Goal: Check status

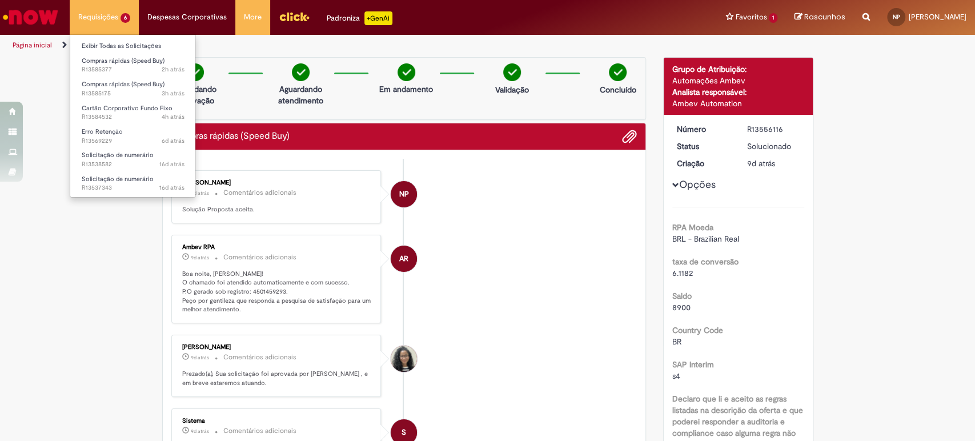
scroll to position [1354, 0]
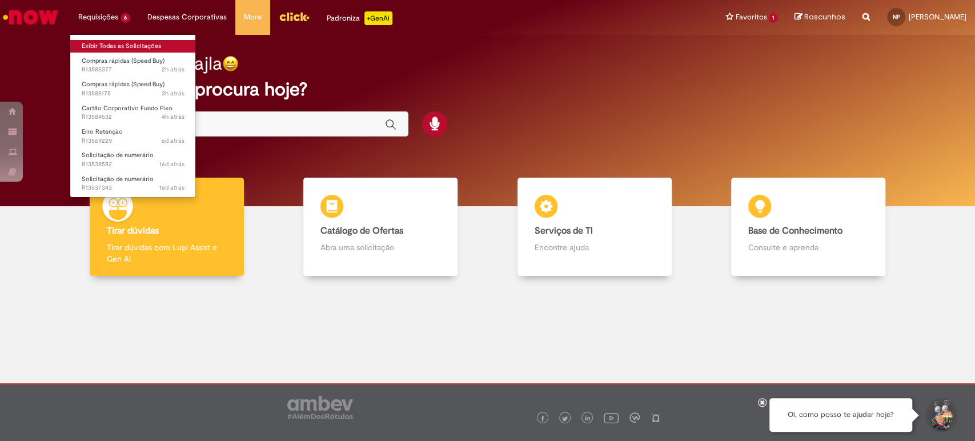
click at [127, 49] on link "Exibir Todas as Solicitações" at bounding box center [133, 46] width 126 height 13
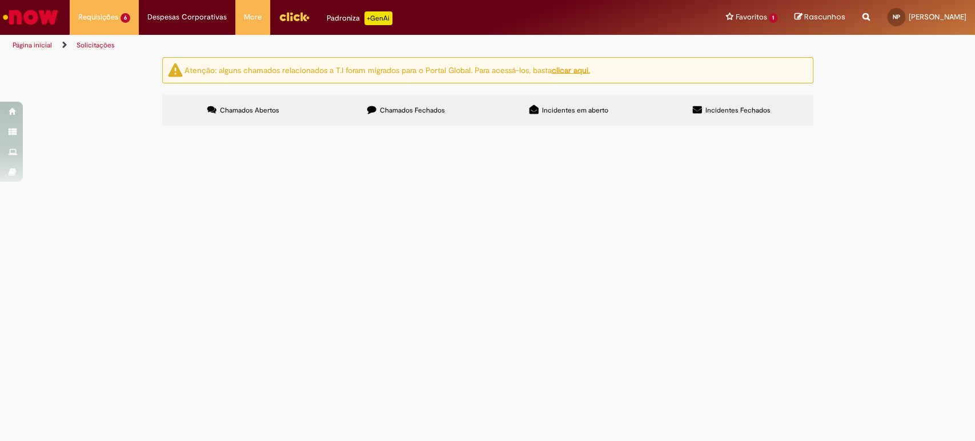
click at [0, 0] on span "Pedido de material - Capital" at bounding box center [0, 0] width 0 height 0
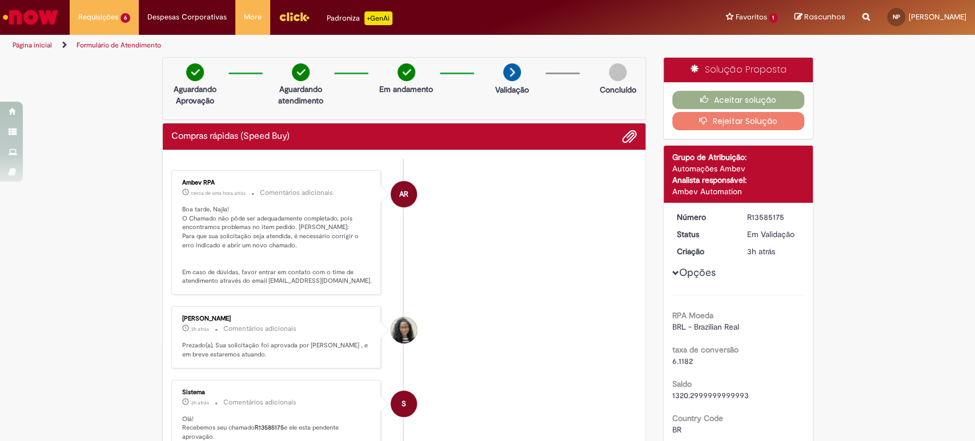
click at [538, 308] on li "[PERSON_NAME] 3h atrás 3 horas atrás Comentários adicionais Prezado(a), Sua sol…" at bounding box center [404, 337] width 466 height 62
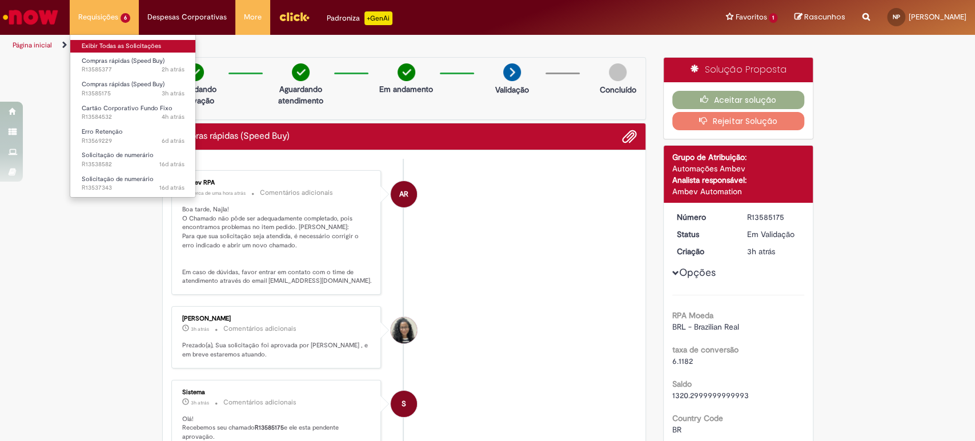
click at [119, 42] on link "Exibir Todas as Solicitações" at bounding box center [133, 46] width 126 height 13
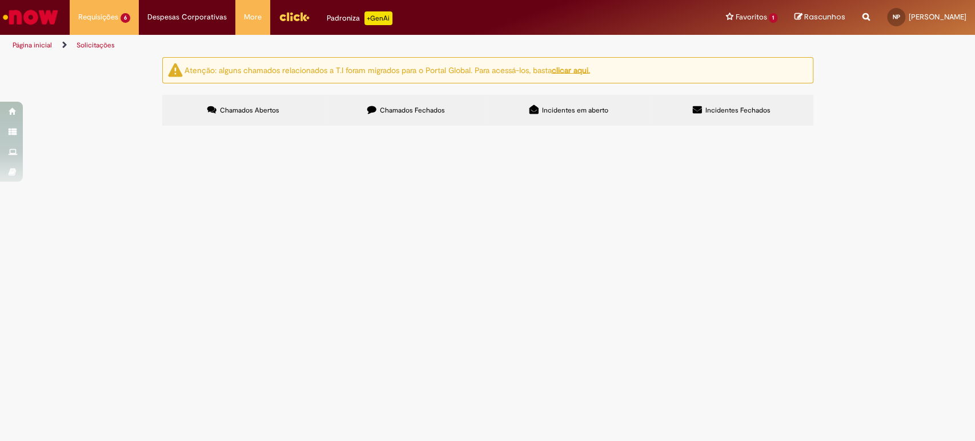
click at [0, 0] on span "Abastecimento de 100l de Diesel" at bounding box center [0, 0] width 0 height 0
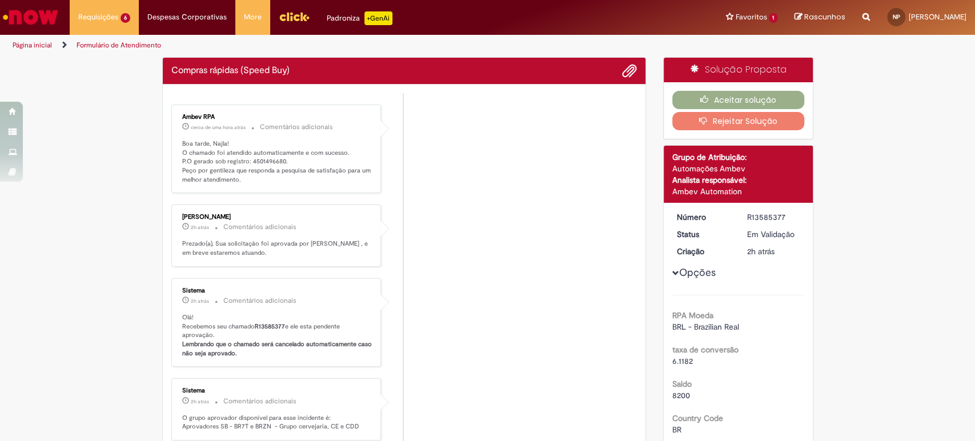
click at [372, 203] on ul "Ambev RPA cerca de uma hora atrás cerca de uma hora atrás Comentários adicionai…" at bounding box center [404, 361] width 466 height 536
click at [263, 163] on p "Boa tarde, Najla! O chamado foi atendido automaticamente e com sucesso. P.O ger…" at bounding box center [277, 161] width 190 height 45
copy p "4501496680"
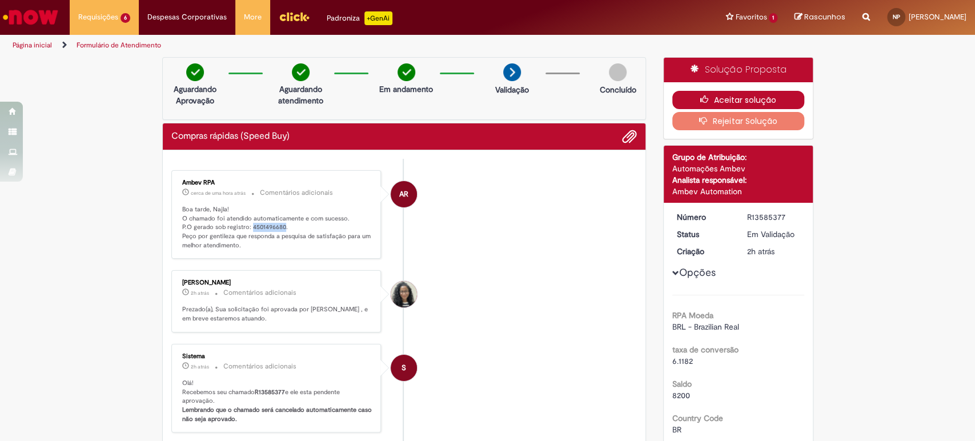
click at [780, 101] on button "Aceitar solução" at bounding box center [738, 100] width 132 height 18
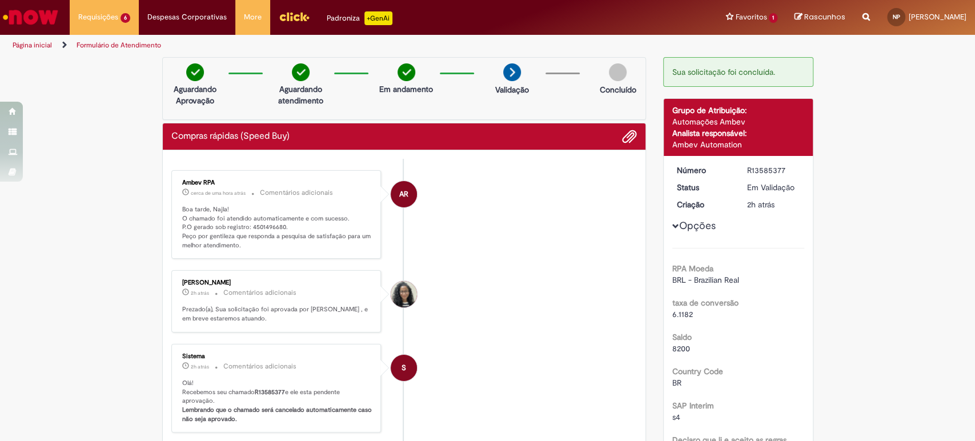
click at [466, 207] on li "AR Ambev RPA cerca de uma hora atrás cerca de uma hora atrás Comentários adicio…" at bounding box center [404, 214] width 466 height 89
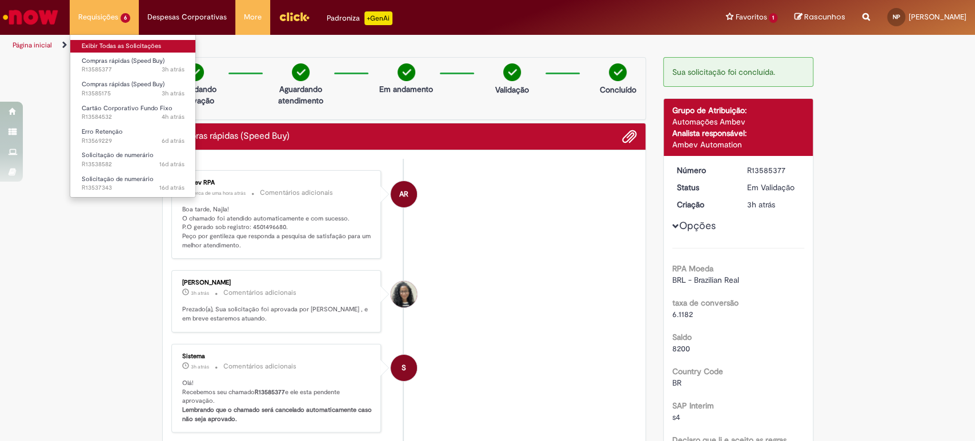
click at [111, 41] on link "Exibir Todas as Solicitações" at bounding box center [133, 46] width 126 height 13
